Goal: Find specific page/section: Find specific page/section

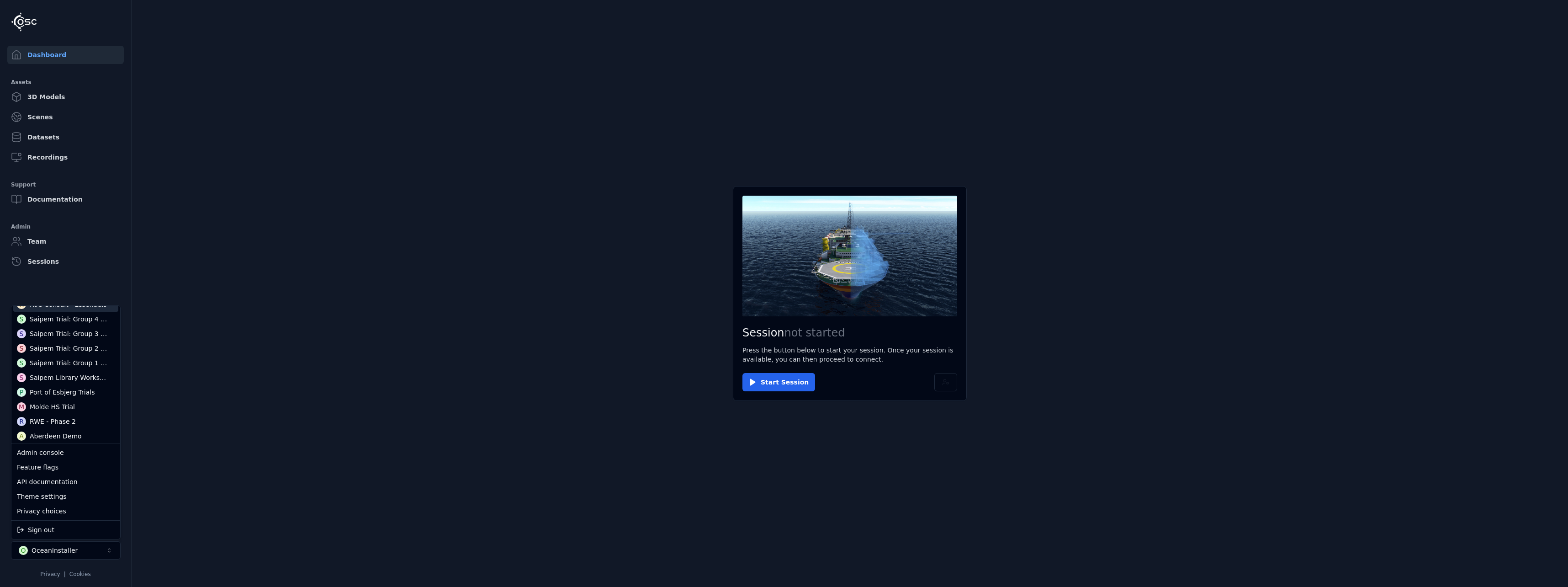
scroll to position [43, 0]
click at [93, 345] on div "R RoC Consult - Essentials S Saipem Trial: Group 4 Workspace S Saipem Trial: Gr…" at bounding box center [66, 437] width 105 height 278
click at [91, 351] on div "RoC Consult - Essentials" at bounding box center [68, 348] width 77 height 9
click at [362, 312] on html "Dashboard Assets 3D Models Scenes Datasets Recordings Support Documentation Adm…" at bounding box center [784, 294] width 1568 height 587
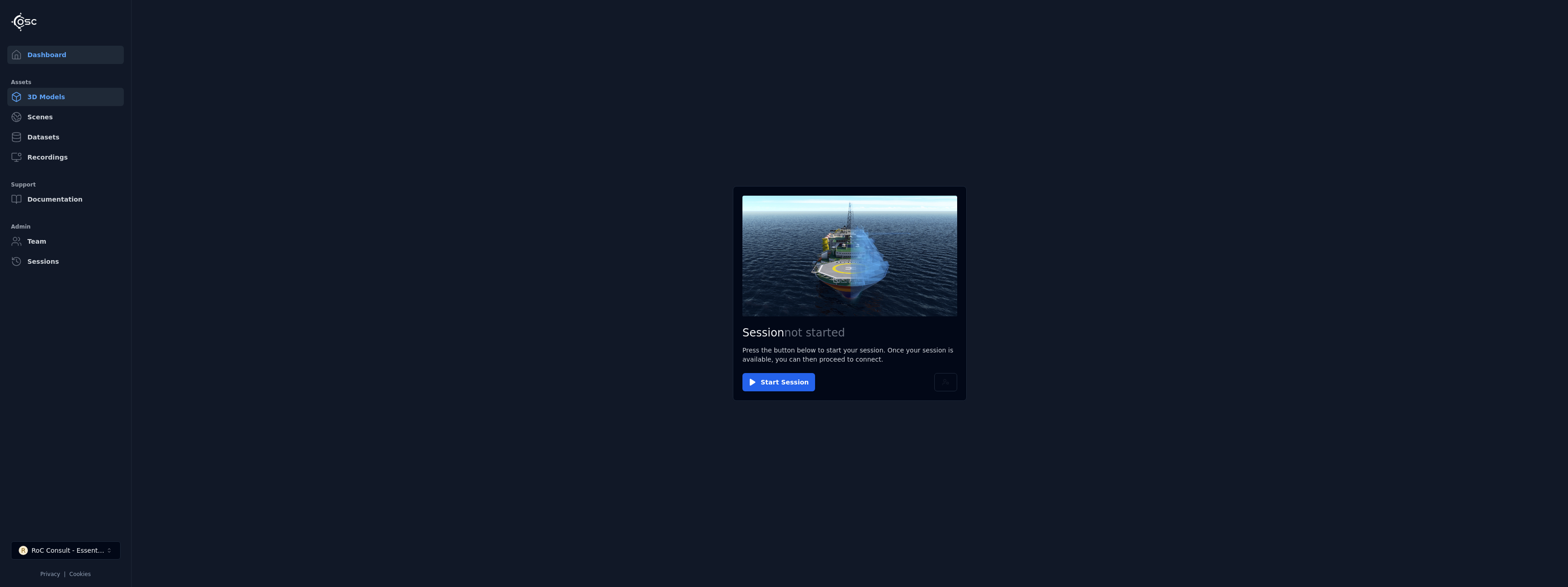
click at [78, 91] on link "3D Models" at bounding box center [65, 97] width 116 height 18
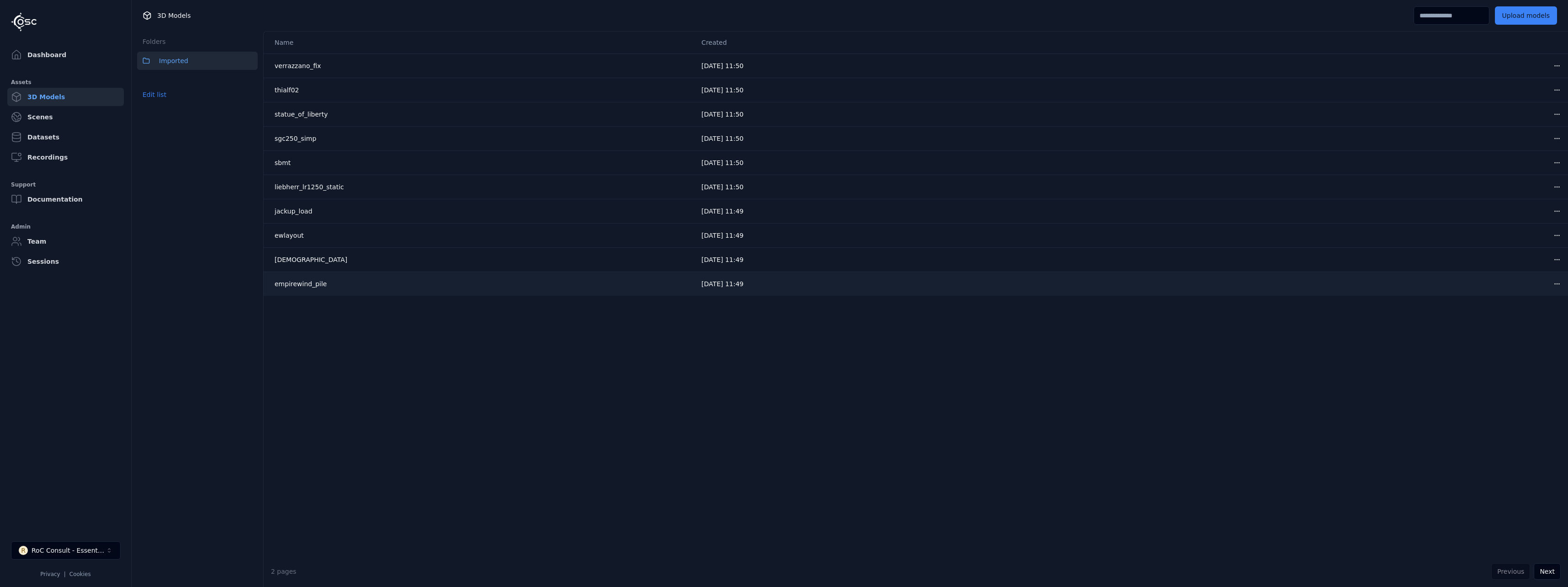
drag, startPoint x: 704, startPoint y: 61, endPoint x: 759, endPoint y: 284, distance: 229.7
click at [759, 284] on tbody "verrazzano_fix [DATE] 11:50 Open menu thialf02 [DATE] 11:50 Open menu statue_of…" at bounding box center [915, 175] width 1304 height 242
drag, startPoint x: 759, startPoint y: 284, endPoint x: 755, endPoint y: 301, distance: 17.5
click at [755, 301] on div "Name Created verrazzano_fix [DATE] 11:50 Open menu thialf02 [DATE] 11:50 Open m…" at bounding box center [915, 294] width 1304 height 524
click at [68, 267] on link "Sessions" at bounding box center [65, 261] width 116 height 18
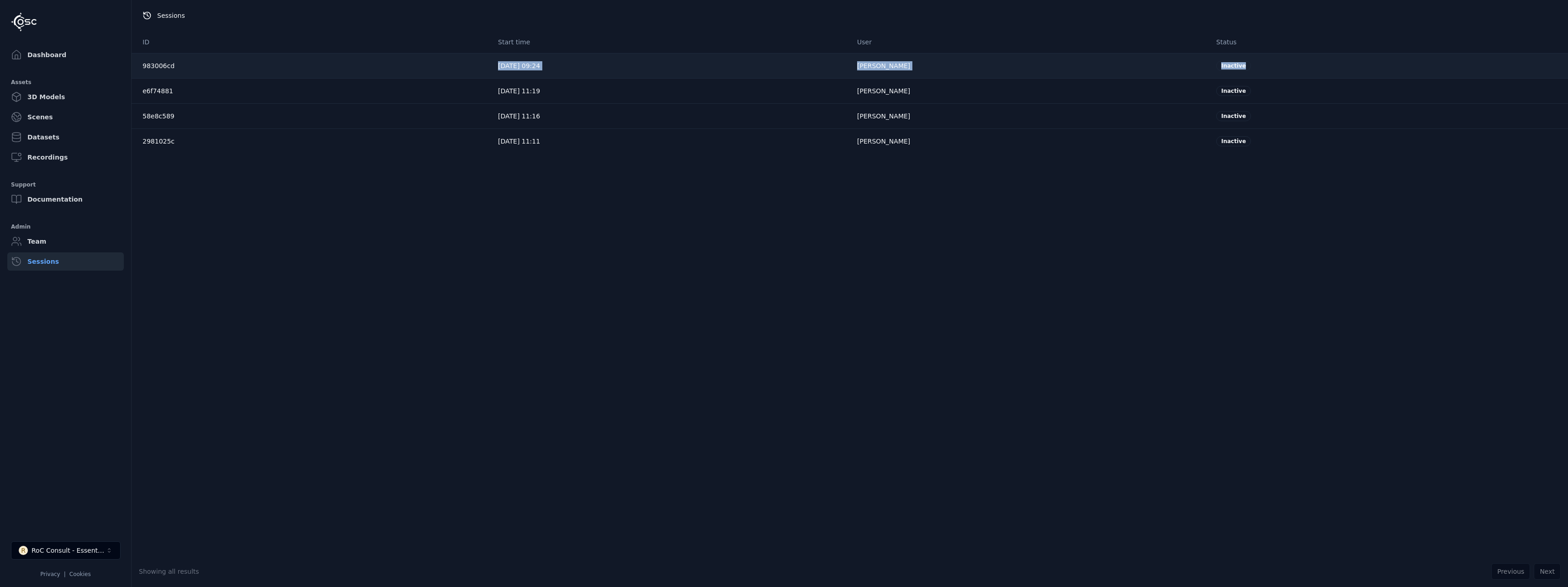
drag, startPoint x: 475, startPoint y: 66, endPoint x: 1257, endPoint y: 57, distance: 782.1
click at [1257, 57] on tr "983006cd [DATE] 09:24 [PERSON_NAME] Inactive" at bounding box center [850, 65] width 1437 height 25
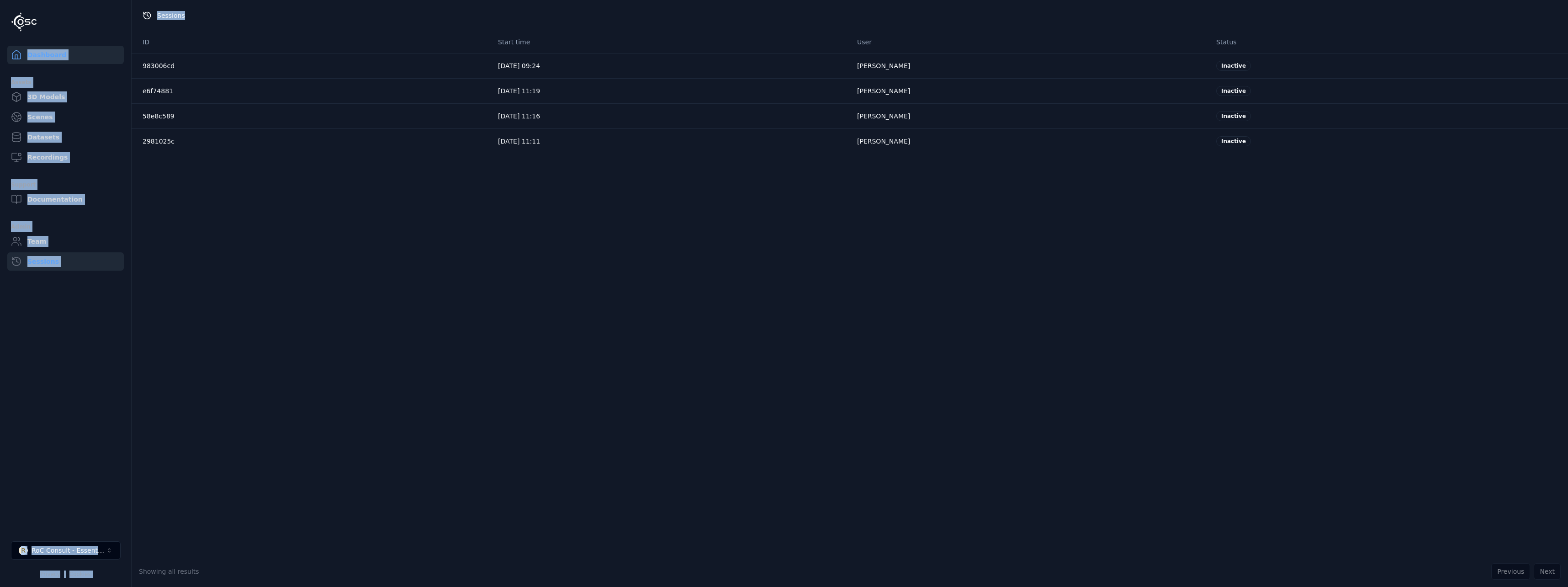
drag, startPoint x: 1257, startPoint y: 57, endPoint x: 99, endPoint y: 58, distance: 1158.0
click at [99, 58] on div "Dashboard Assets 3D Models Scenes Datasets Recordings Support Documentation Adm…" at bounding box center [784, 294] width 1568 height 587
click at [76, 549] on div "RoC Consult - Essentials" at bounding box center [69, 550] width 74 height 9
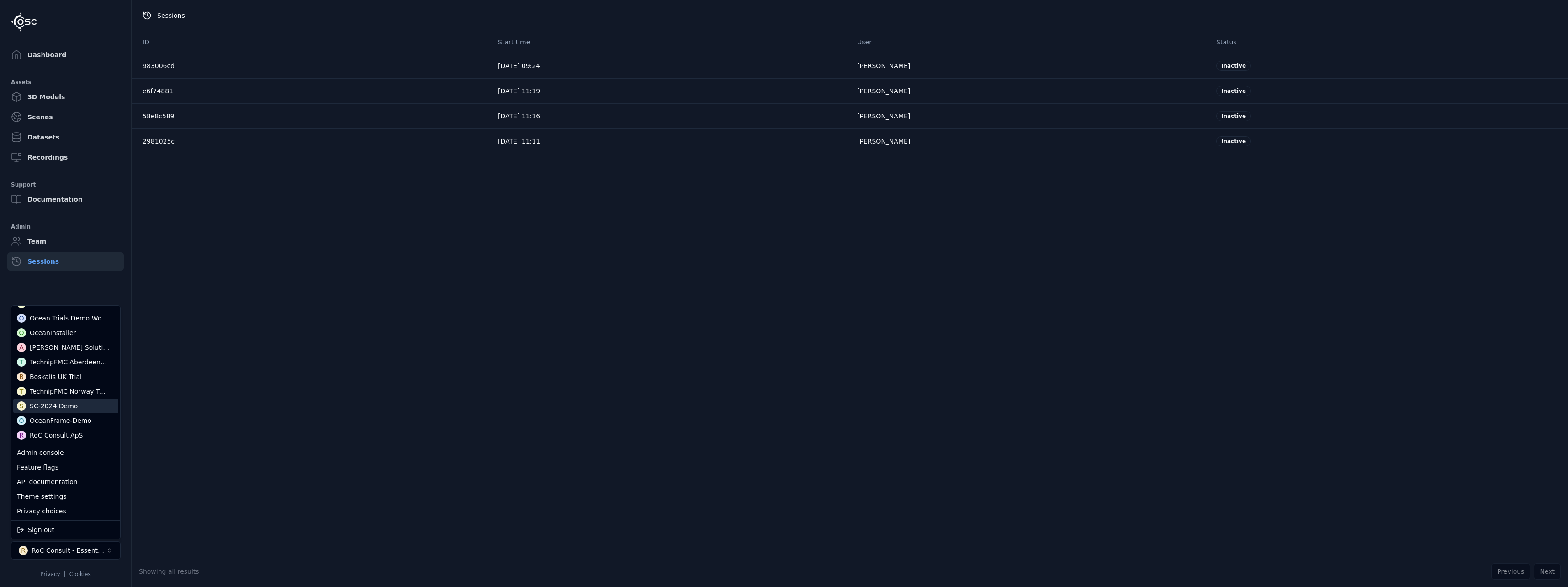
scroll to position [178, 0]
click at [72, 436] on div "RoC Consult ApS" at bounding box center [56, 434] width 53 height 9
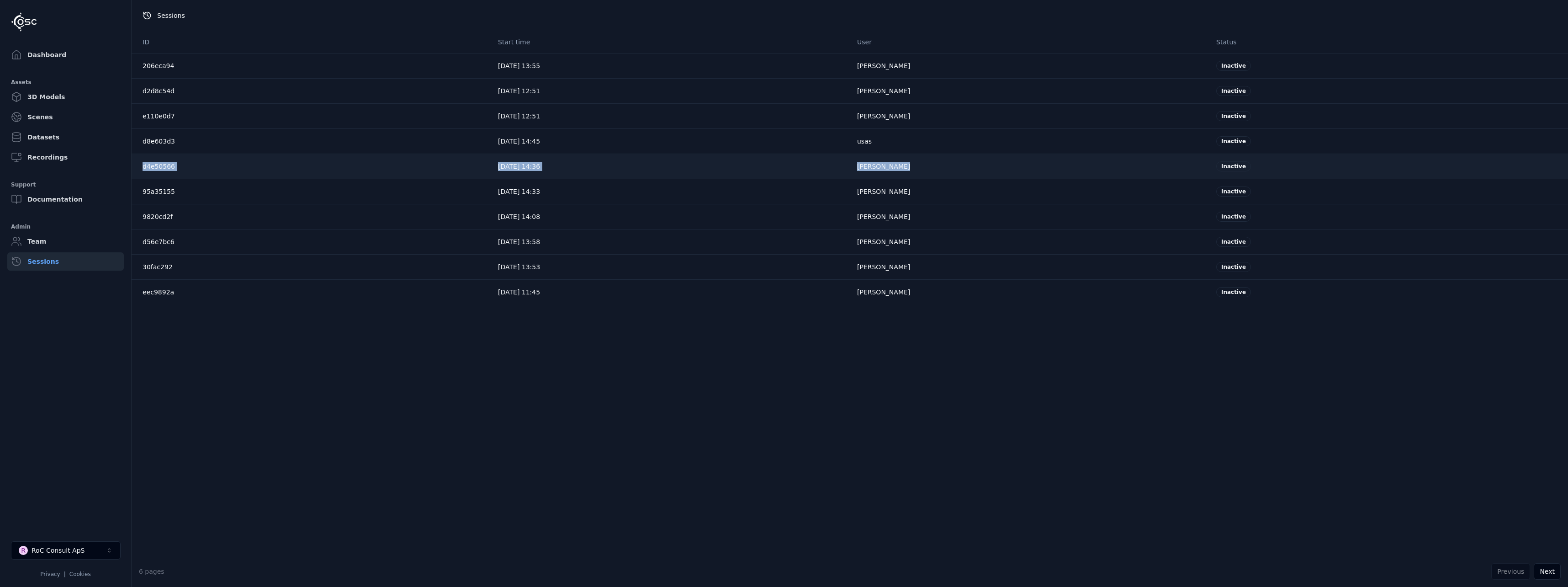
drag, startPoint x: 1250, startPoint y: 149, endPoint x: 201, endPoint y: 169, distance: 1049.2
click at [201, 169] on html "Dashboard Assets 3D Models Scenes Datasets Recordings Support Documentation Adm…" at bounding box center [784, 294] width 1568 height 587
drag, startPoint x: 1339, startPoint y: 202, endPoint x: 80, endPoint y: 171, distance: 1259.4
click at [80, 171] on div "Dashboard Assets 3D Models Scenes Datasets Recordings Support Documentation Adm…" at bounding box center [784, 294] width 1568 height 587
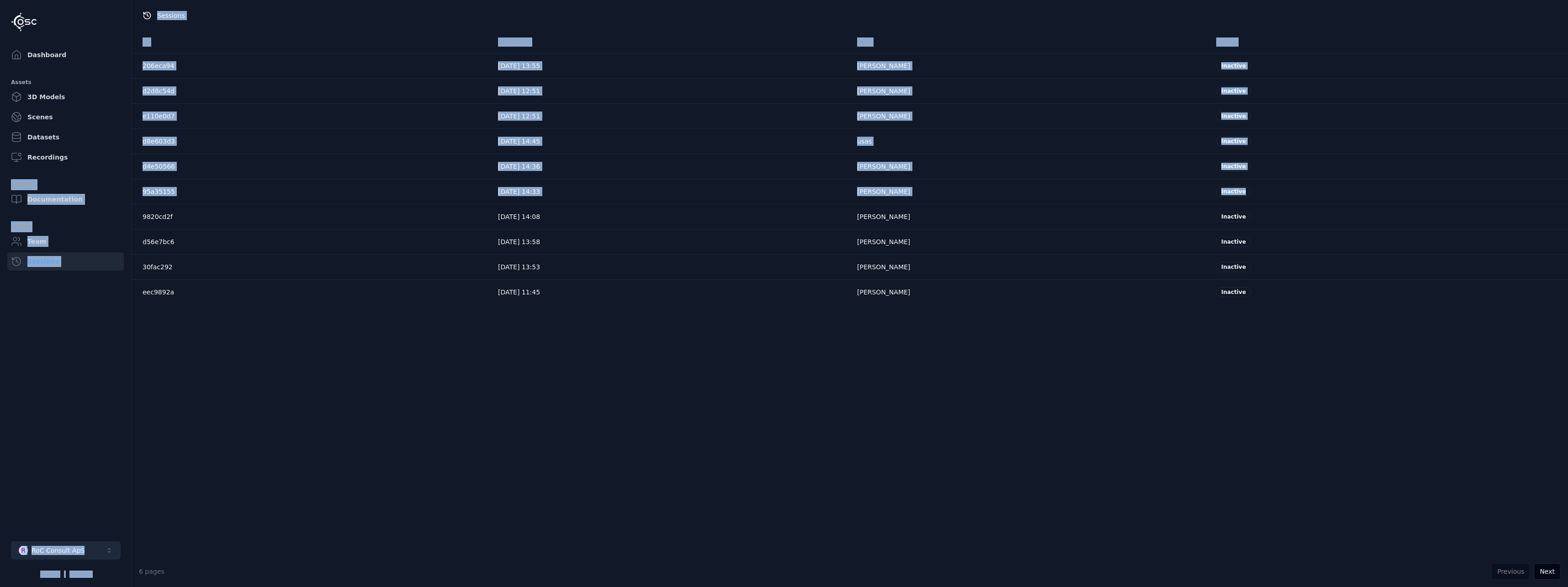
click at [69, 545] on button "R RoC Consult ApS" at bounding box center [66, 550] width 110 height 18
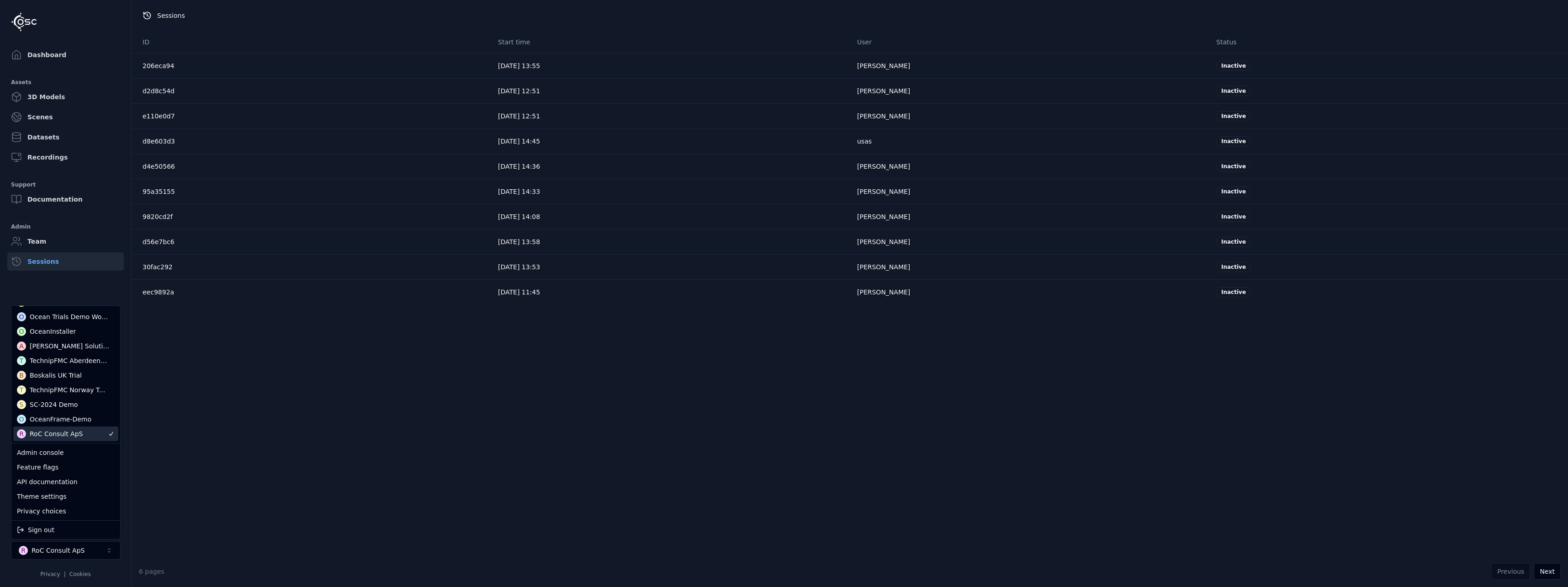
click at [365, 415] on html "Dashboard Assets 3D Models Scenes Datasets Recordings Support Documentation Adm…" at bounding box center [784, 294] width 1568 height 587
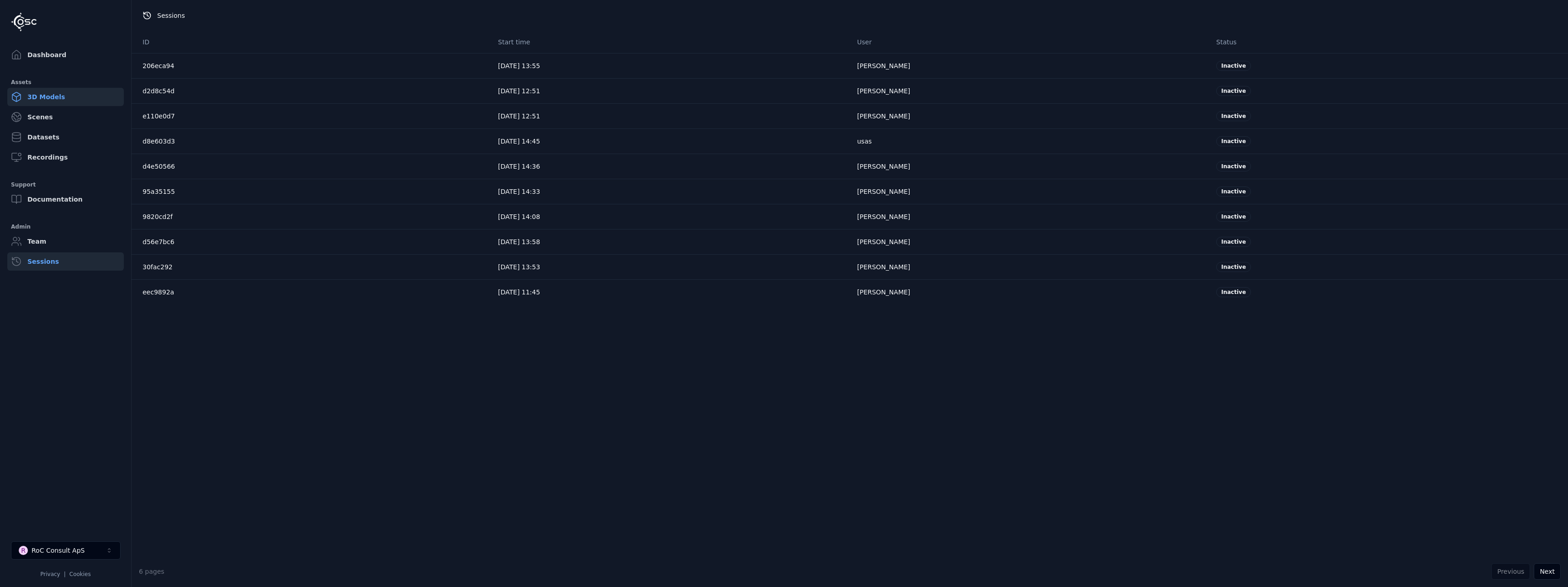
click at [61, 91] on link "3D Models" at bounding box center [65, 97] width 116 height 18
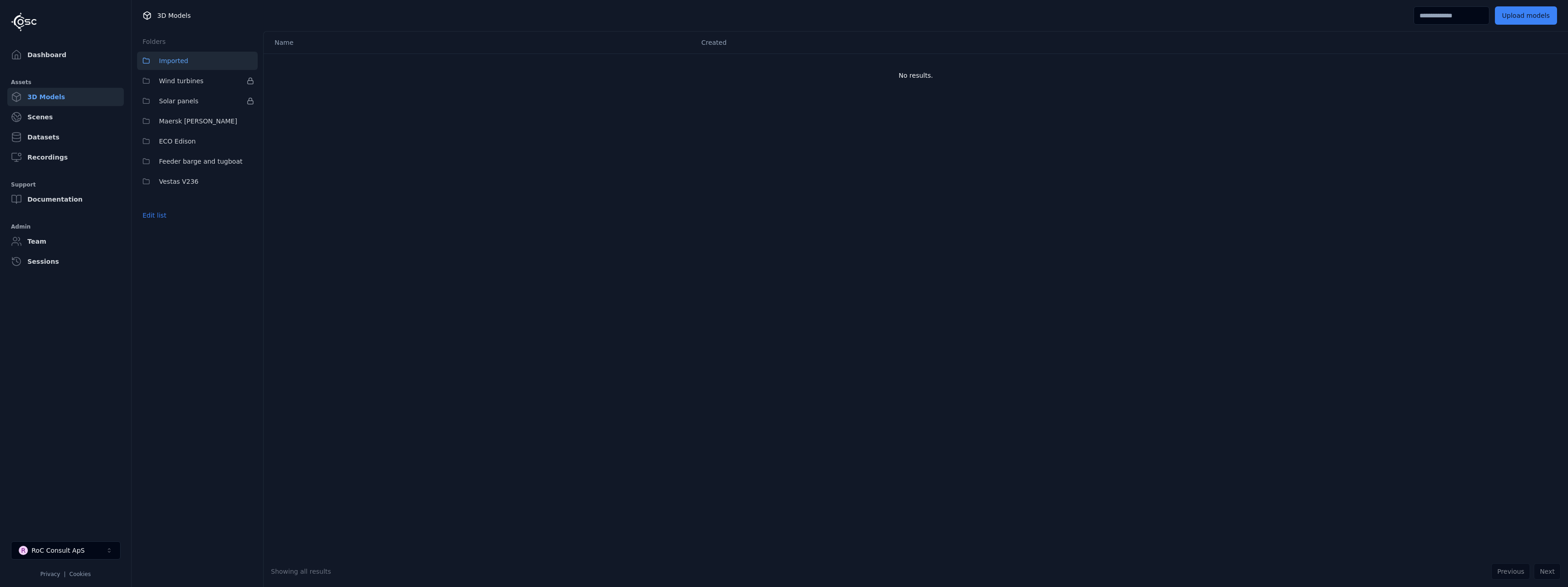
click at [97, 549] on button "R RoC Consult ApS" at bounding box center [66, 550] width 110 height 18
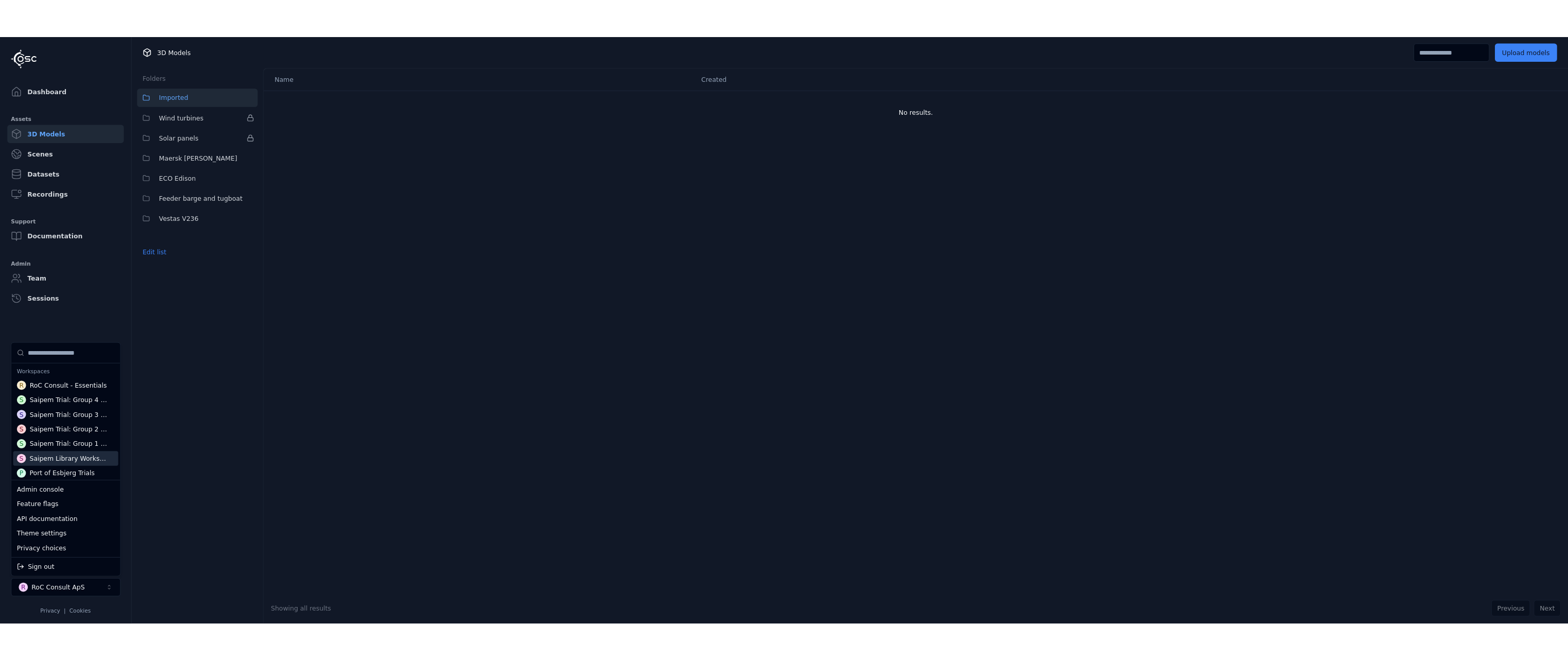
scroll to position [200, 0]
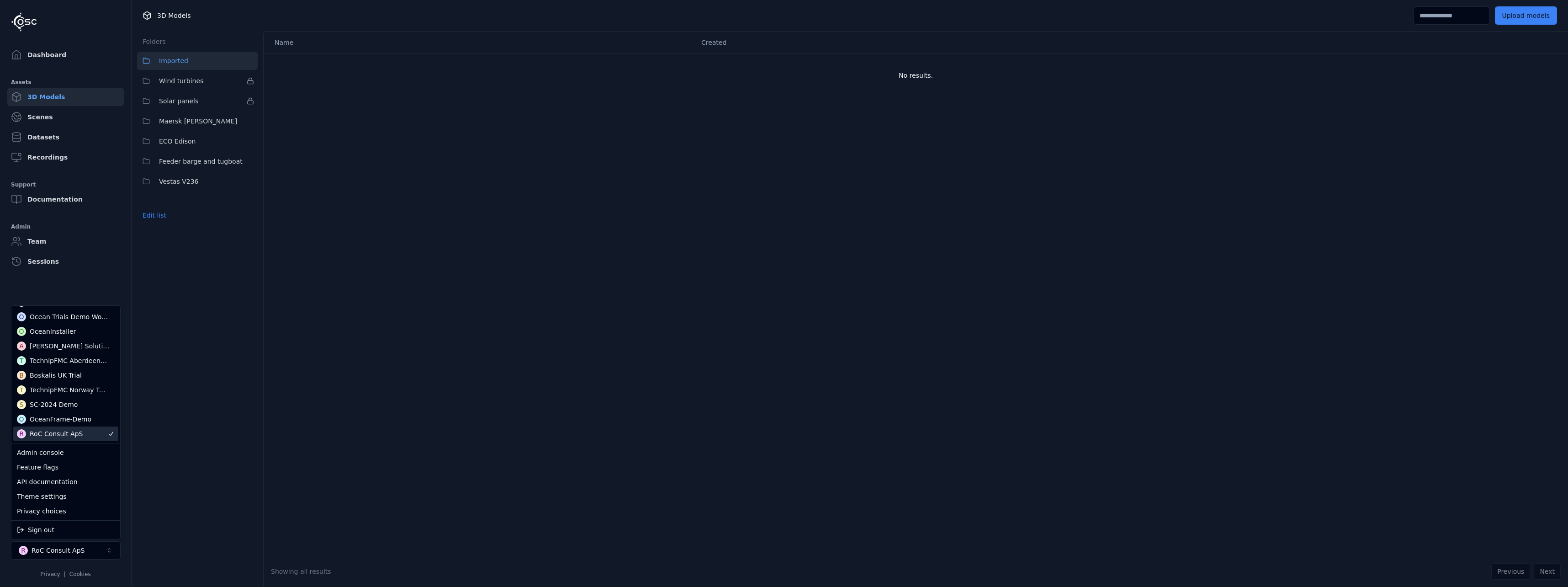
click at [87, 429] on div "R RoC Consult ApS" at bounding box center [66, 434] width 105 height 15
click at [307, 387] on html "Dashboard Assets 3D Models Scenes Datasets Recordings Support Documentation Adm…" at bounding box center [784, 294] width 1568 height 587
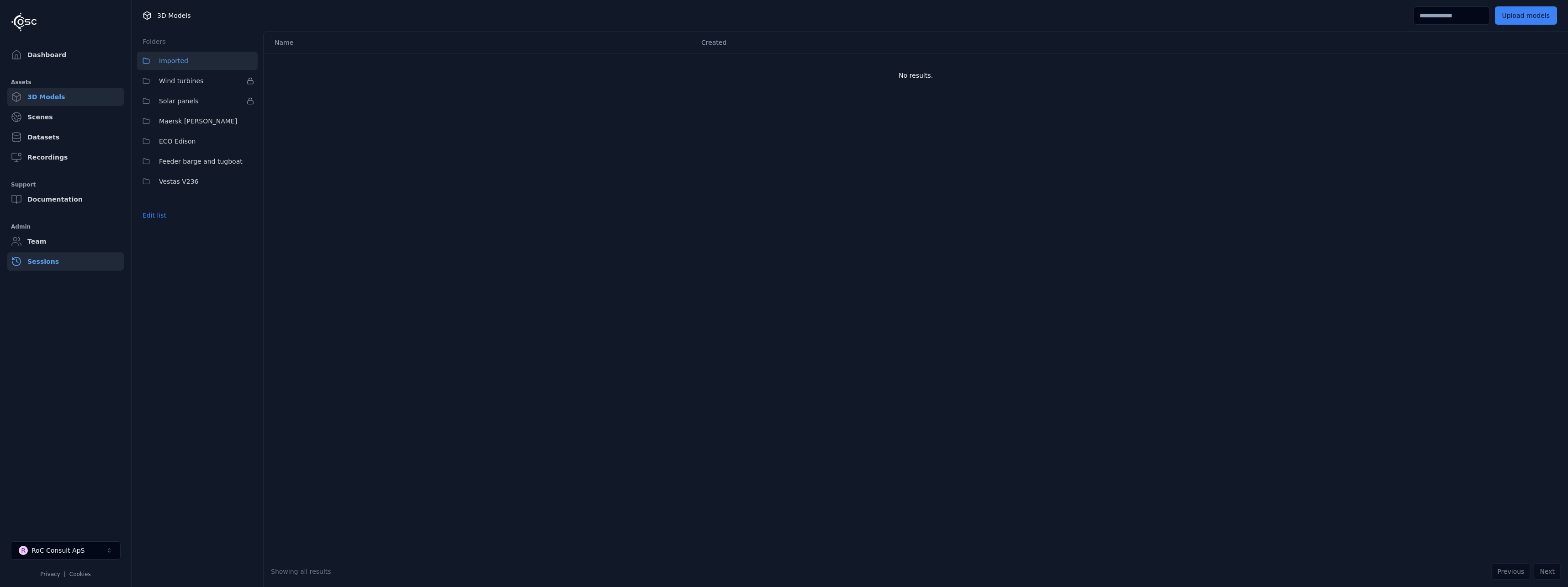
click at [71, 263] on link "Sessions" at bounding box center [65, 261] width 116 height 18
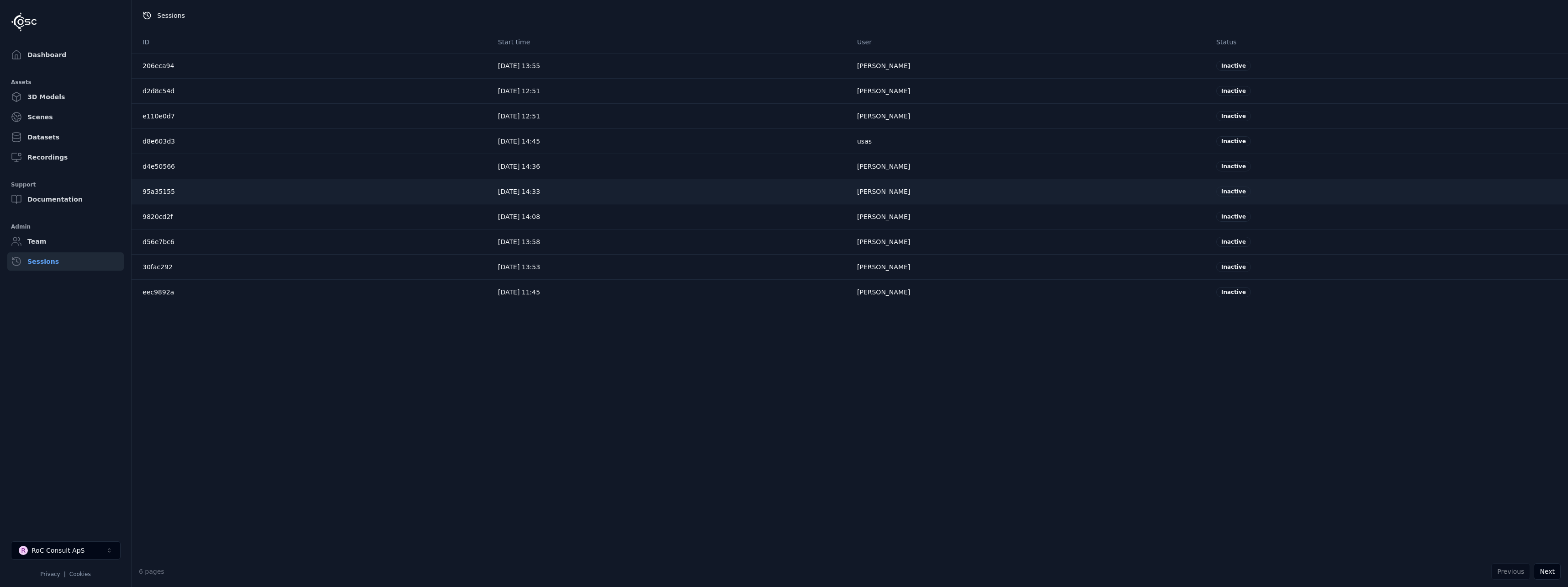
drag, startPoint x: 541, startPoint y: 172, endPoint x: 594, endPoint y: 187, distance: 55.1
click at [594, 187] on tbody "206eca94 [DATE] 13:55 [PERSON_NAME] Inactive d2d8c54d [DATE] 12:51 [PERSON_NAME…" at bounding box center [850, 178] width 1437 height 251
click at [506, 164] on span "[DATE] 14:36" at bounding box center [519, 166] width 42 height 7
click at [1182, 389] on div "ID Start time User Status 206eca94 [DATE] 13:55 [PERSON_NAME] Inactive d2d8c54d…" at bounding box center [850, 294] width 1437 height 525
